Goal: Task Accomplishment & Management: Manage account settings

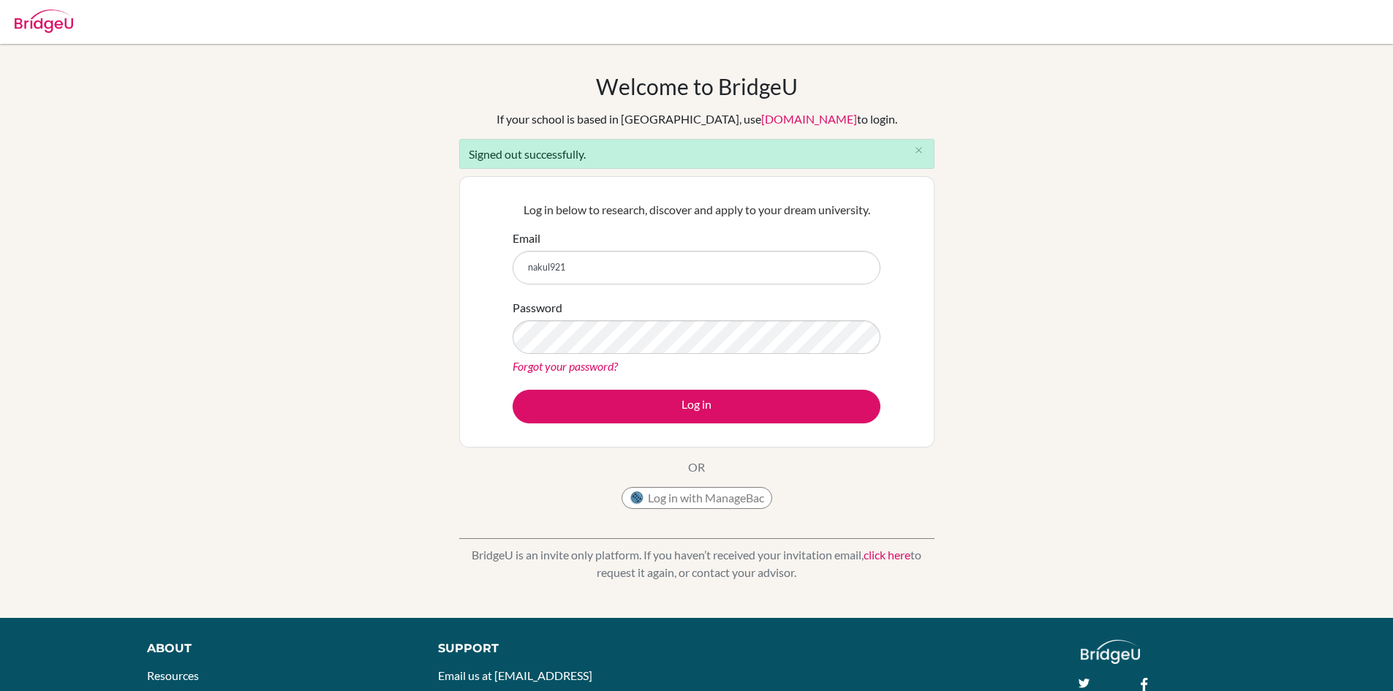
type input "[EMAIL_ADDRESS][DOMAIN_NAME]"
click at [513, 390] on button "Log in" at bounding box center [697, 407] width 368 height 34
drag, startPoint x: 679, startPoint y: 244, endPoint x: 676, endPoint y: 255, distance: 12.1
click at [678, 245] on div "Email" at bounding box center [697, 257] width 368 height 55
click at [676, 260] on input "Email" at bounding box center [697, 268] width 368 height 34
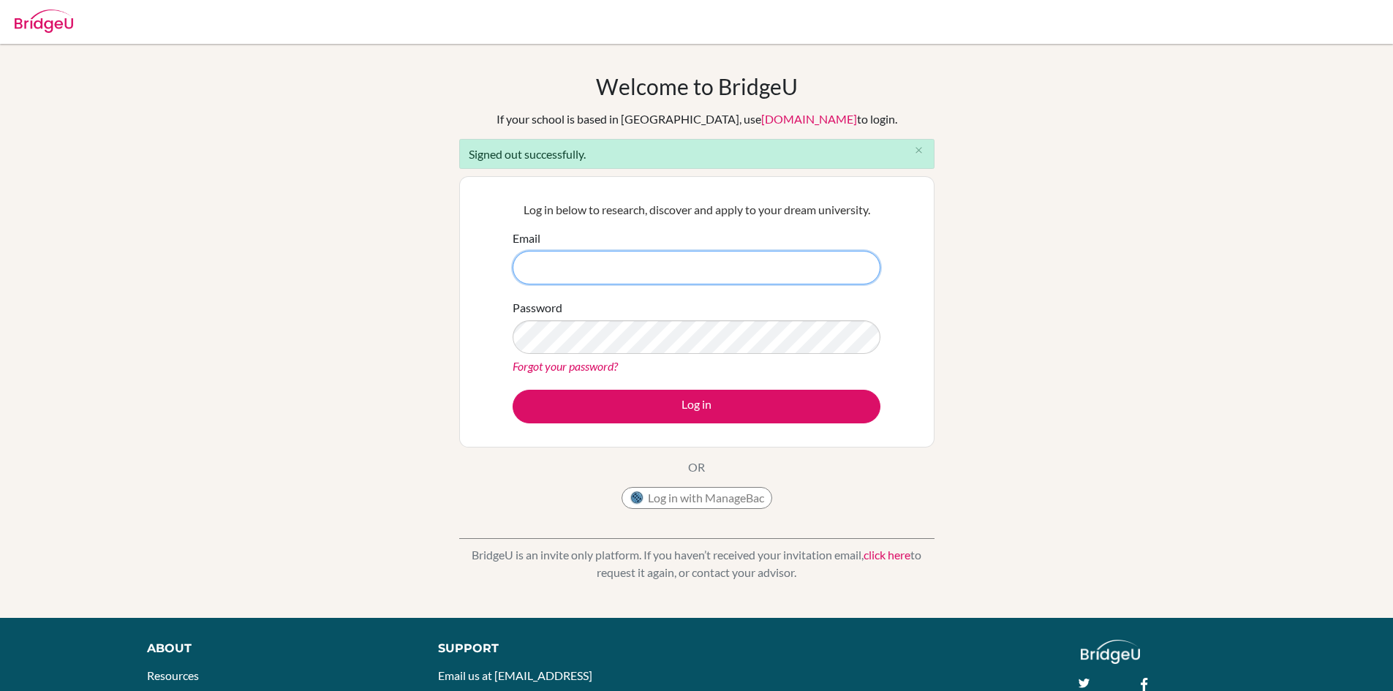
type input "[EMAIL_ADDRESS][DOMAIN_NAME]"
drag, startPoint x: 712, startPoint y: 265, endPoint x: 532, endPoint y: 276, distance: 179.5
click at [532, 276] on input "[EMAIL_ADDRESS][DOMAIN_NAME]" at bounding box center [697, 268] width 368 height 34
click at [671, 271] on input "[EMAIL_ADDRESS][DOMAIN_NAME]" at bounding box center [697, 268] width 368 height 34
drag, startPoint x: 675, startPoint y: 266, endPoint x: 489, endPoint y: 276, distance: 186.0
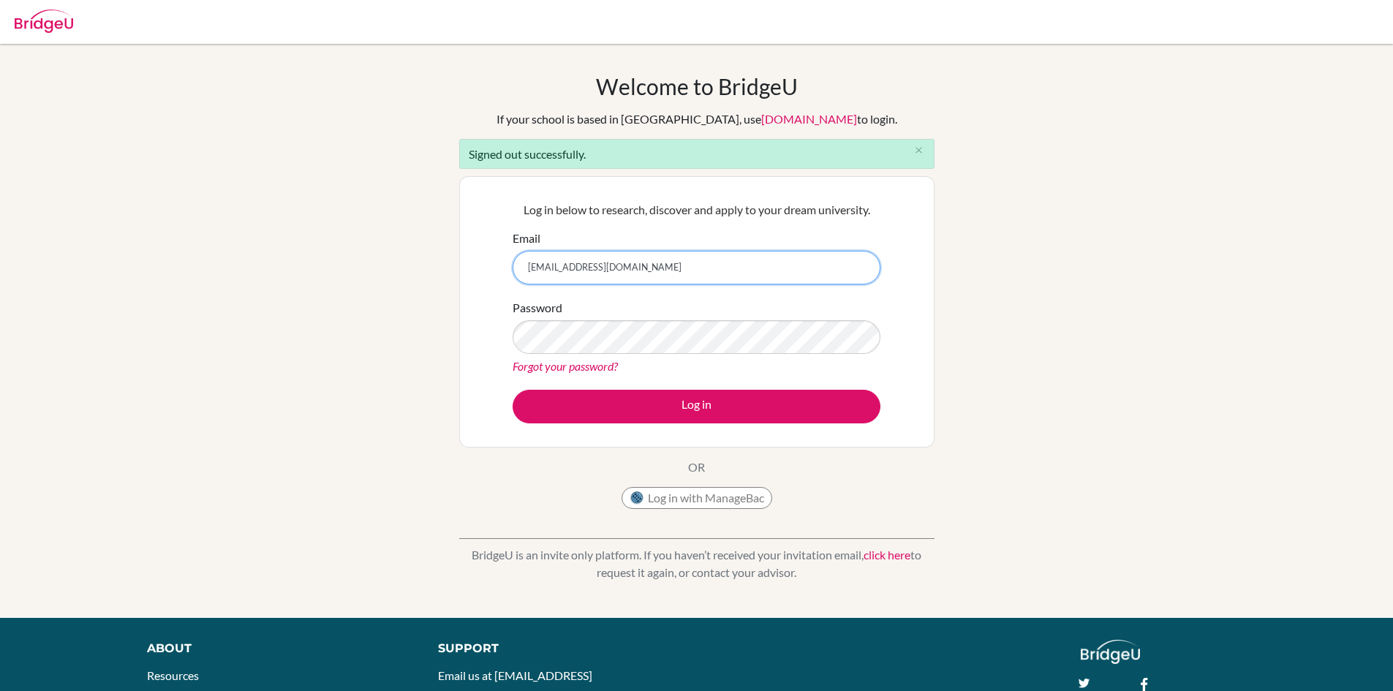
click at [489, 276] on div "Log in below to research, discover and apply to your dream university. Email [E…" at bounding box center [696, 311] width 475 height 271
